Goal: Information Seeking & Learning: Learn about a topic

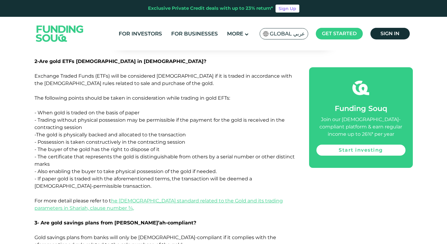
scroll to position [1300, 0]
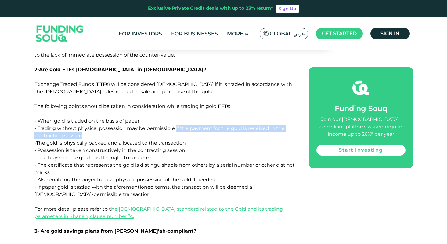
drag, startPoint x: 175, startPoint y: 101, endPoint x: 232, endPoint y: 109, distance: 57.3
click at [232, 109] on p "Exchange Traded Funds (ETFs) will be considered [DEMOGRAPHIC_DATA] if it is tra…" at bounding box center [164, 161] width 261 height 161
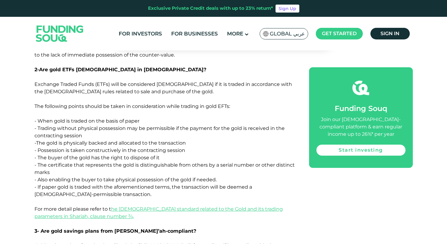
click at [199, 135] on span "Exchange Traded Funds (ETFs) will be considered [DEMOGRAPHIC_DATA] if it is tra…" at bounding box center [164, 150] width 260 height 138
click at [115, 115] on span "Exchange Traded Funds (ETFs) will be considered [DEMOGRAPHIC_DATA] if it is tra…" at bounding box center [164, 150] width 260 height 138
click at [101, 119] on p "Exchange Traded Funds (ETFs) will be considered [DEMOGRAPHIC_DATA] if it is tra…" at bounding box center [164, 161] width 261 height 161
click at [101, 123] on span "Exchange Traded Funds (ETFs) will be considered [DEMOGRAPHIC_DATA] if it is tra…" at bounding box center [164, 150] width 260 height 138
drag, startPoint x: 190, startPoint y: 122, endPoint x: 46, endPoint y: 124, distance: 143.1
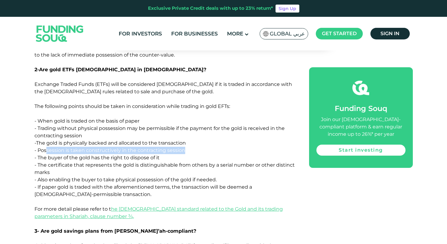
click at [46, 124] on p "Exchange Traded Funds (ETFs) will be considered [DEMOGRAPHIC_DATA] if it is tra…" at bounding box center [164, 161] width 261 height 161
click at [72, 146] on p "Exchange Traded Funds (ETFs) will be considered [DEMOGRAPHIC_DATA] if it is tra…" at bounding box center [164, 161] width 261 height 161
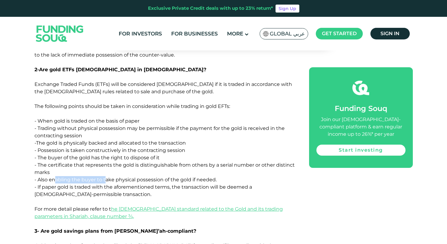
drag, startPoint x: 54, startPoint y: 153, endPoint x: 106, endPoint y: 153, distance: 51.6
click at [106, 153] on span "Exchange Traded Funds (ETFs) will be considered [DEMOGRAPHIC_DATA] if it is tra…" at bounding box center [164, 150] width 260 height 138
click at [85, 168] on span "Exchange Traded Funds (ETFs) will be considered [DEMOGRAPHIC_DATA] if it is tra…" at bounding box center [164, 150] width 260 height 138
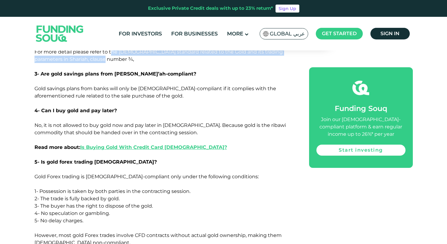
scroll to position [1564, 0]
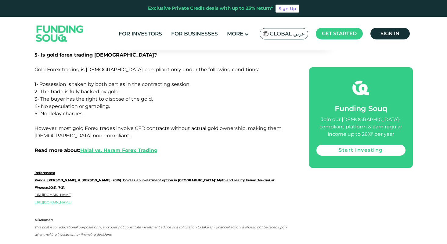
click at [179, 215] on p "Disclamer: This post is for educational purposes only, and does not constitute …" at bounding box center [164, 226] width 261 height 22
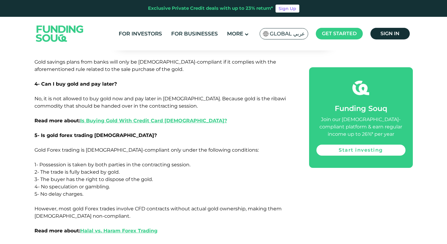
scroll to position [1483, 0]
